Goal: Obtain resource: Obtain resource

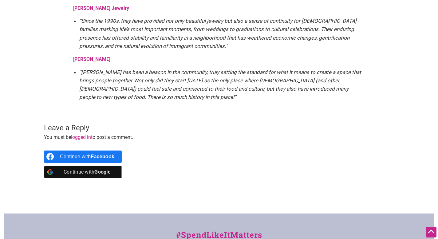
scroll to position [1206, 0]
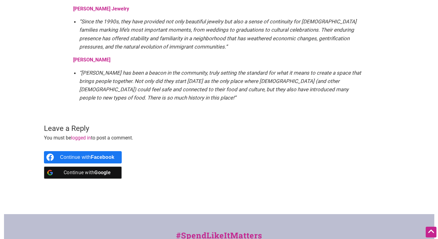
click at [107, 57] on strong "Salvadorean Bakery" at bounding box center [91, 60] width 37 height 6
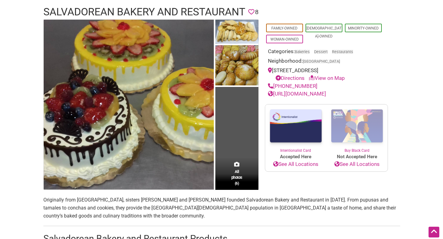
scroll to position [99, 0]
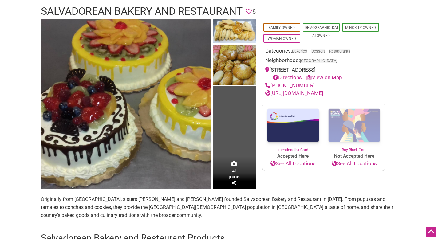
click at [241, 148] on td "All photos (6)" at bounding box center [234, 104] width 43 height 170
click at [232, 170] on span "All photos (6)" at bounding box center [234, 177] width 11 height 18
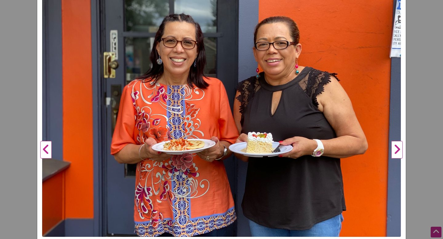
scroll to position [101, 0]
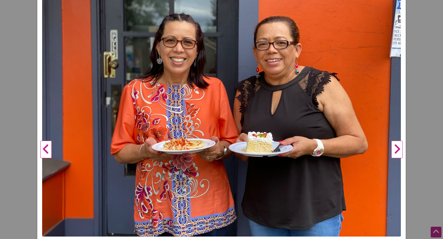
click at [392, 149] on button "Next" at bounding box center [396, 150] width 17 height 364
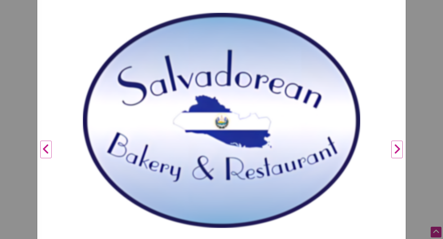
click at [392, 149] on button "Next" at bounding box center [396, 150] width 17 height 364
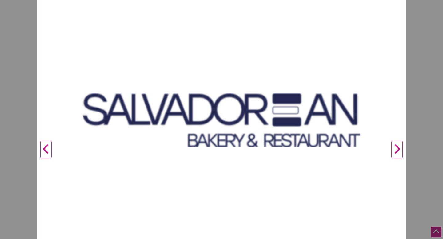
click at [392, 149] on button "Next" at bounding box center [396, 150] width 17 height 364
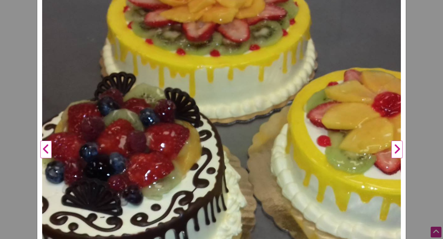
click at [392, 149] on button "Next" at bounding box center [396, 150] width 17 height 364
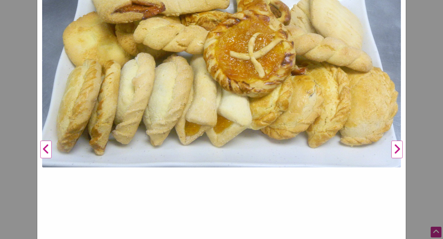
click at [392, 149] on button "Next" at bounding box center [396, 150] width 17 height 364
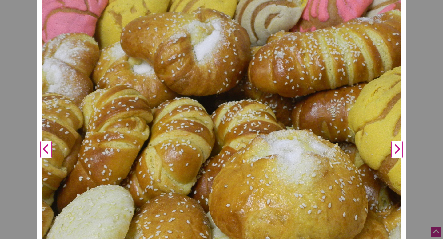
click at [392, 149] on button "Next" at bounding box center [396, 150] width 17 height 364
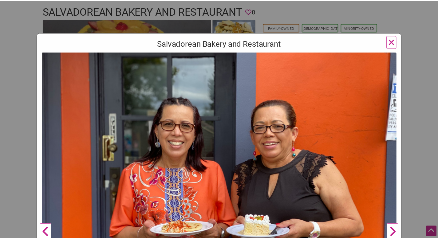
scroll to position [25, 0]
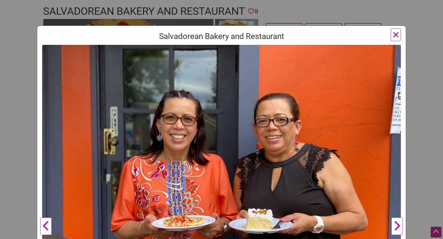
click at [394, 37] on span "×" at bounding box center [395, 34] width 6 height 14
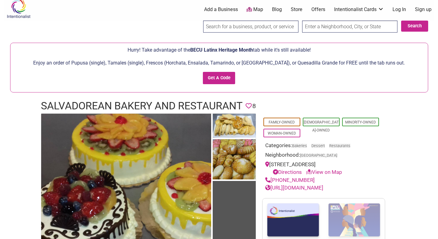
scroll to position [4, 0]
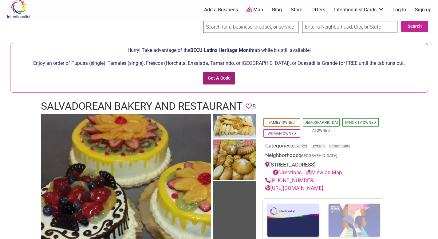
click at [220, 80] on input "Get A Code" at bounding box center [219, 78] width 32 height 13
